Goal: Task Accomplishment & Management: Manage account settings

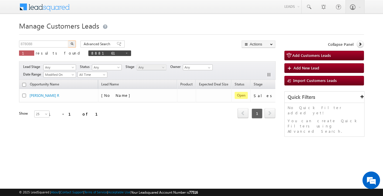
scroll to position [0, 49]
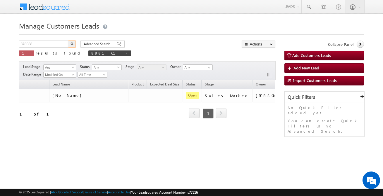
type input "878088"
click at [68, 41] on button "button" at bounding box center [72, 44] width 8 height 7
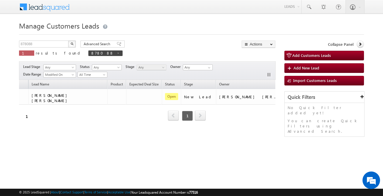
scroll to position [0, 84]
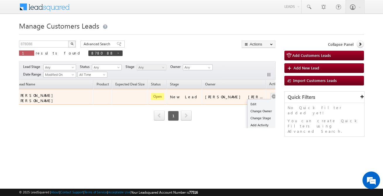
drag, startPoint x: 263, startPoint y: 98, endPoint x: 256, endPoint y: 95, distance: 7.6
click at [266, 95] on td "Edit Change Owner Change Stage Add Activity Add Task Delete" at bounding box center [278, 97] width 24 height 16
click at [271, 95] on button "button" at bounding box center [274, 97] width 6 height 6
click at [248, 101] on link "Edit" at bounding box center [261, 104] width 29 height 7
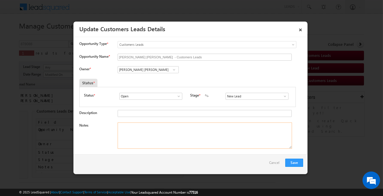
paste textarea "[PERSON_NAME] [PERSON_NAME]"
click at [157, 130] on textarea "Notes" at bounding box center [205, 136] width 174 height 26
drag, startPoint x: 178, startPoint y: 134, endPoint x: 83, endPoint y: 114, distance: 97.6
paste textarea "[PERSON_NAME] [PERSON_NAME] / Construction / 5 lakh / salaried person / 20k inc…"
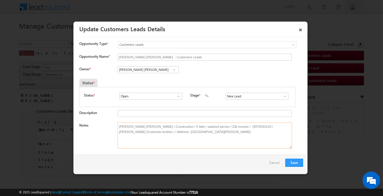
type textarea "[PERSON_NAME] [PERSON_NAME] / Construction / 5 lakh / salaried person / 20k inc…"
click at [247, 93] on input "New Lead" at bounding box center [256, 96] width 63 height 7
click at [242, 102] on link "Sales Marked" at bounding box center [256, 103] width 63 height 7
type input "Sales Marked"
click at [131, 99] on input "Open" at bounding box center [150, 96] width 63 height 7
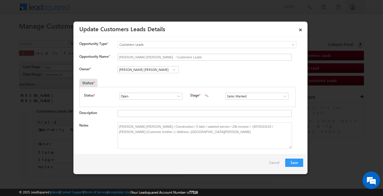
click at [140, 80] on div "Status *" at bounding box center [159, 83] width 161 height 8
click at [155, 46] on span "Customers Leads" at bounding box center [195, 44] width 154 height 5
click at [298, 164] on button "Save" at bounding box center [294, 163] width 18 height 8
